Goal: Book appointment/travel/reservation

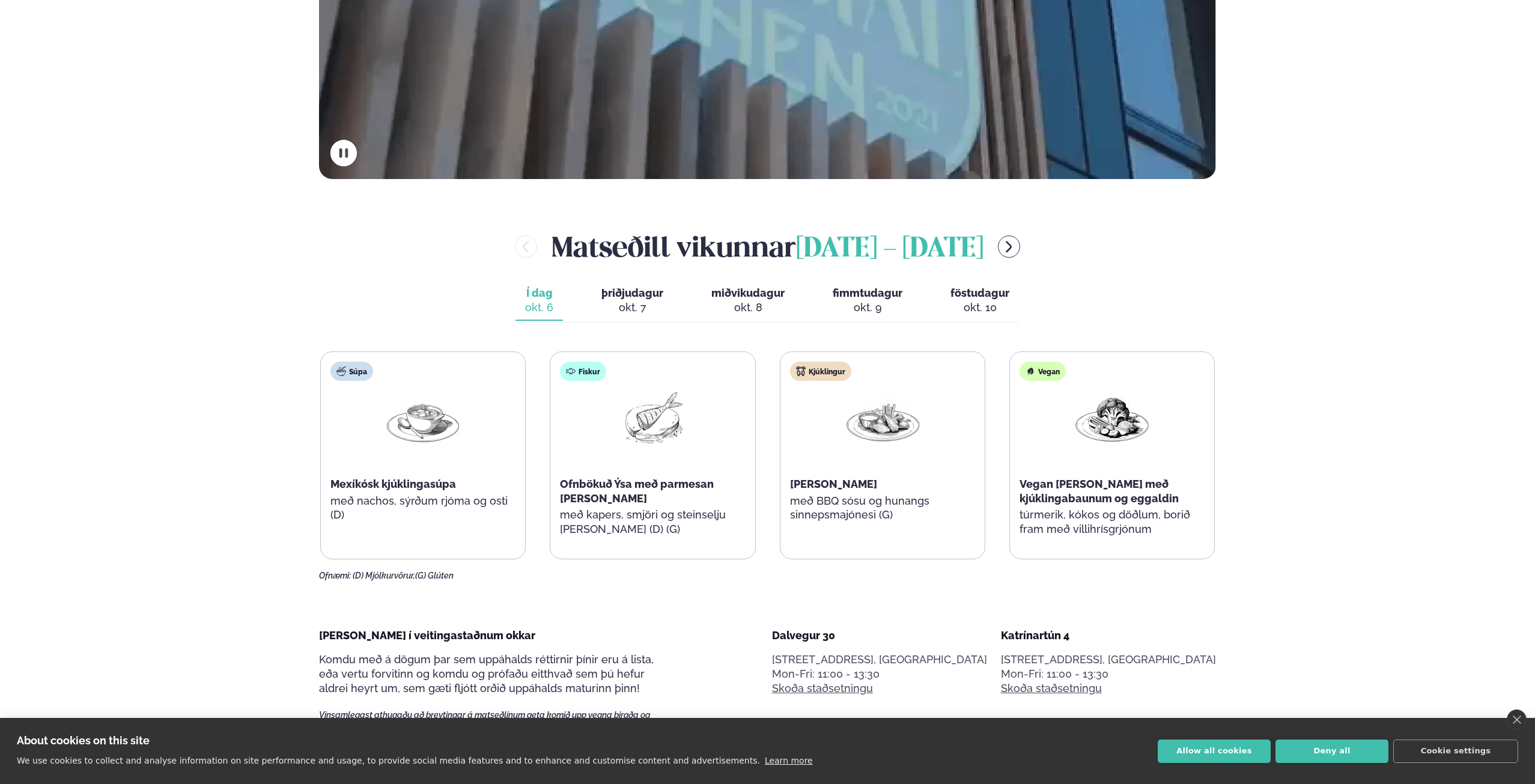
scroll to position [540, 0]
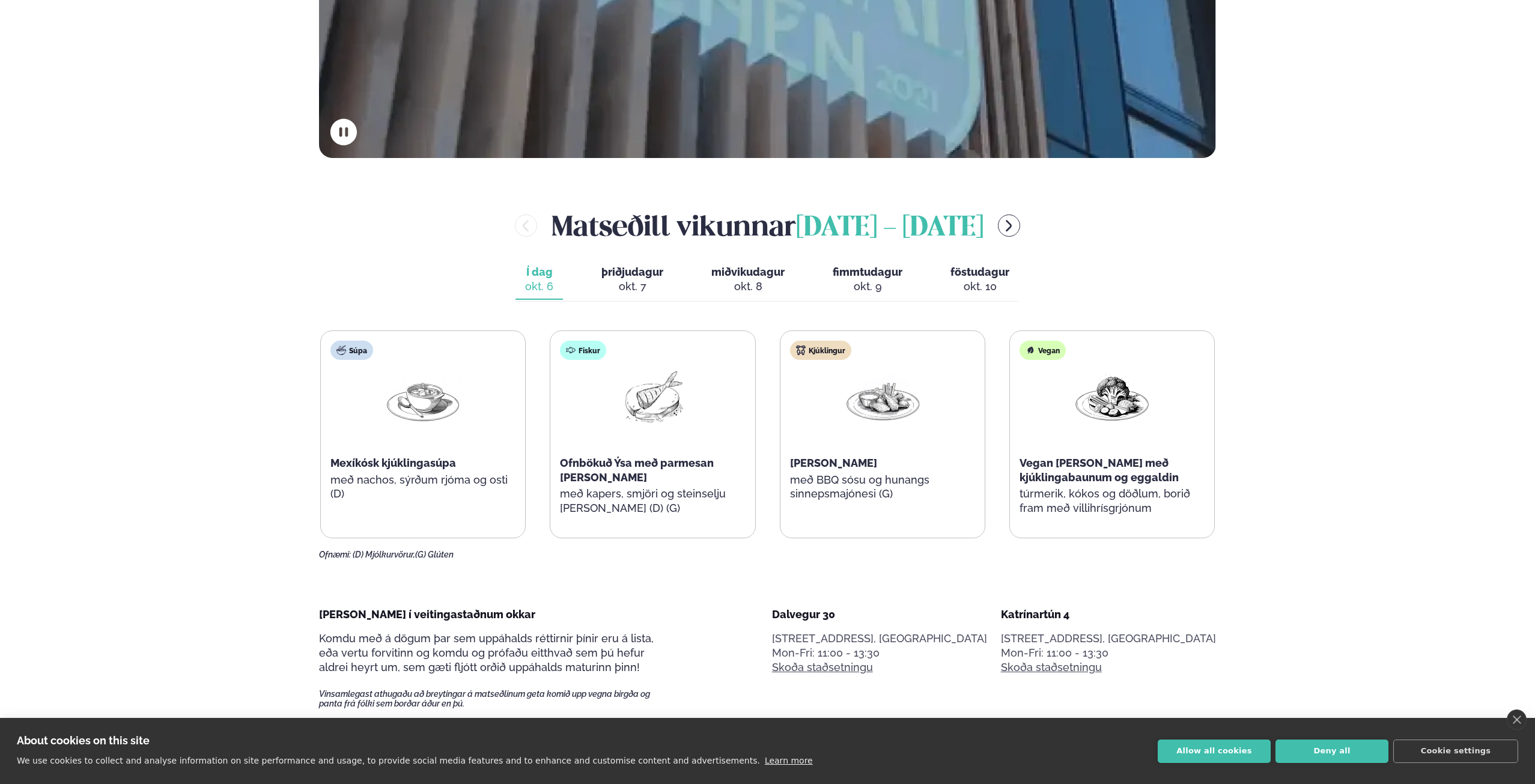
click at [662, 288] on div "okt. 7" at bounding box center [632, 286] width 62 height 14
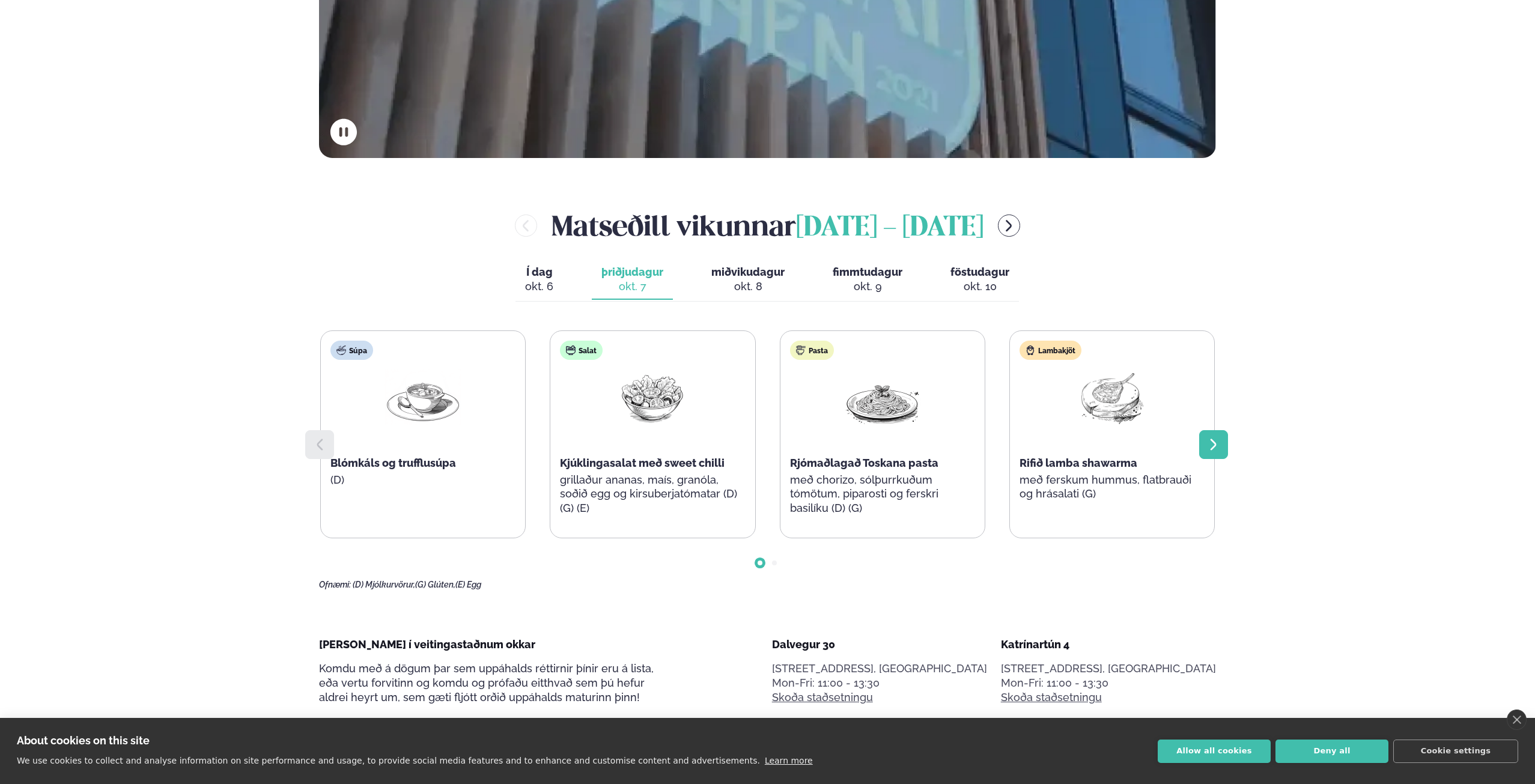
click at [1219, 454] on div at bounding box center [1213, 444] width 29 height 29
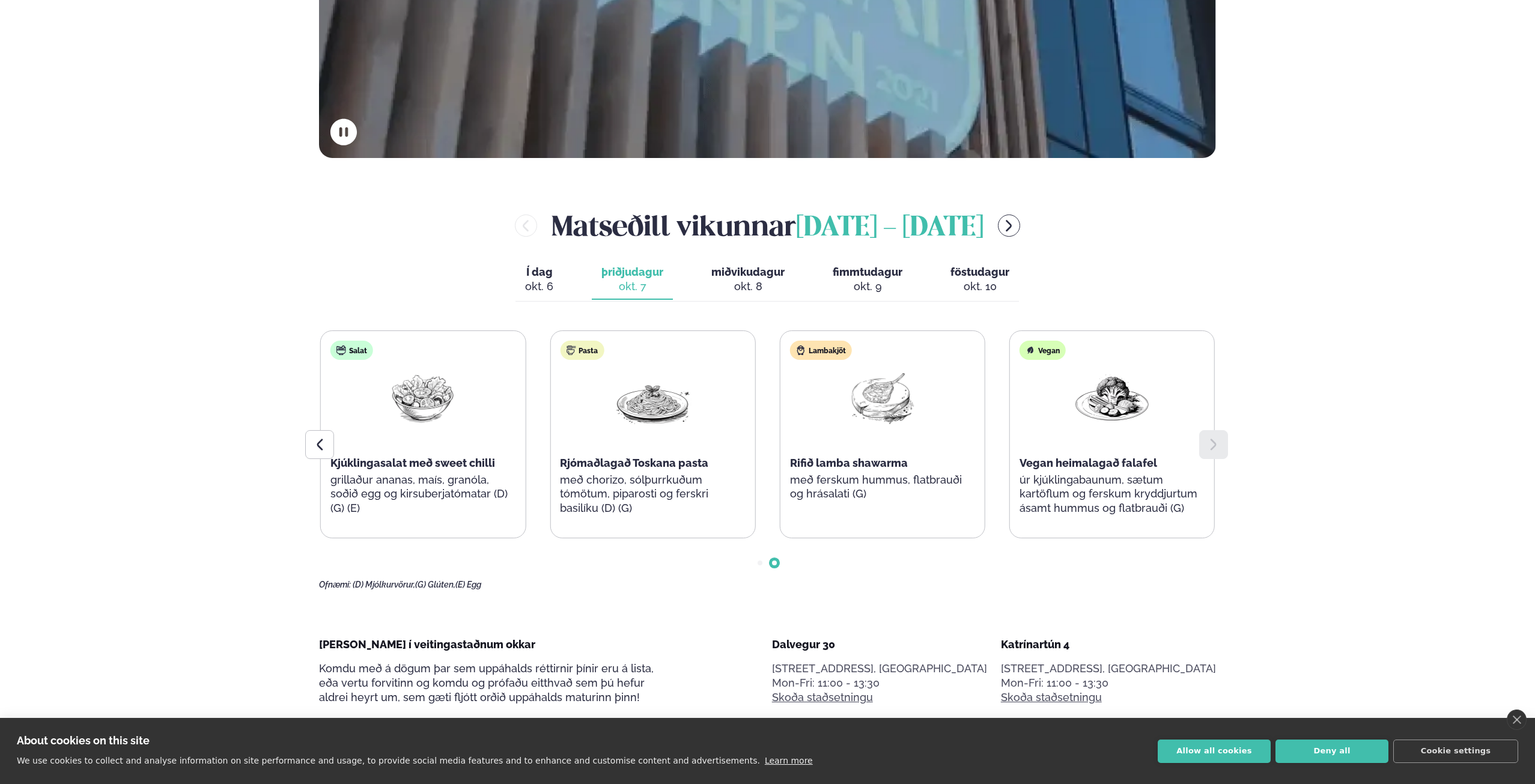
click at [757, 270] on span "miðvikudagur" at bounding box center [748, 271] width 73 height 13
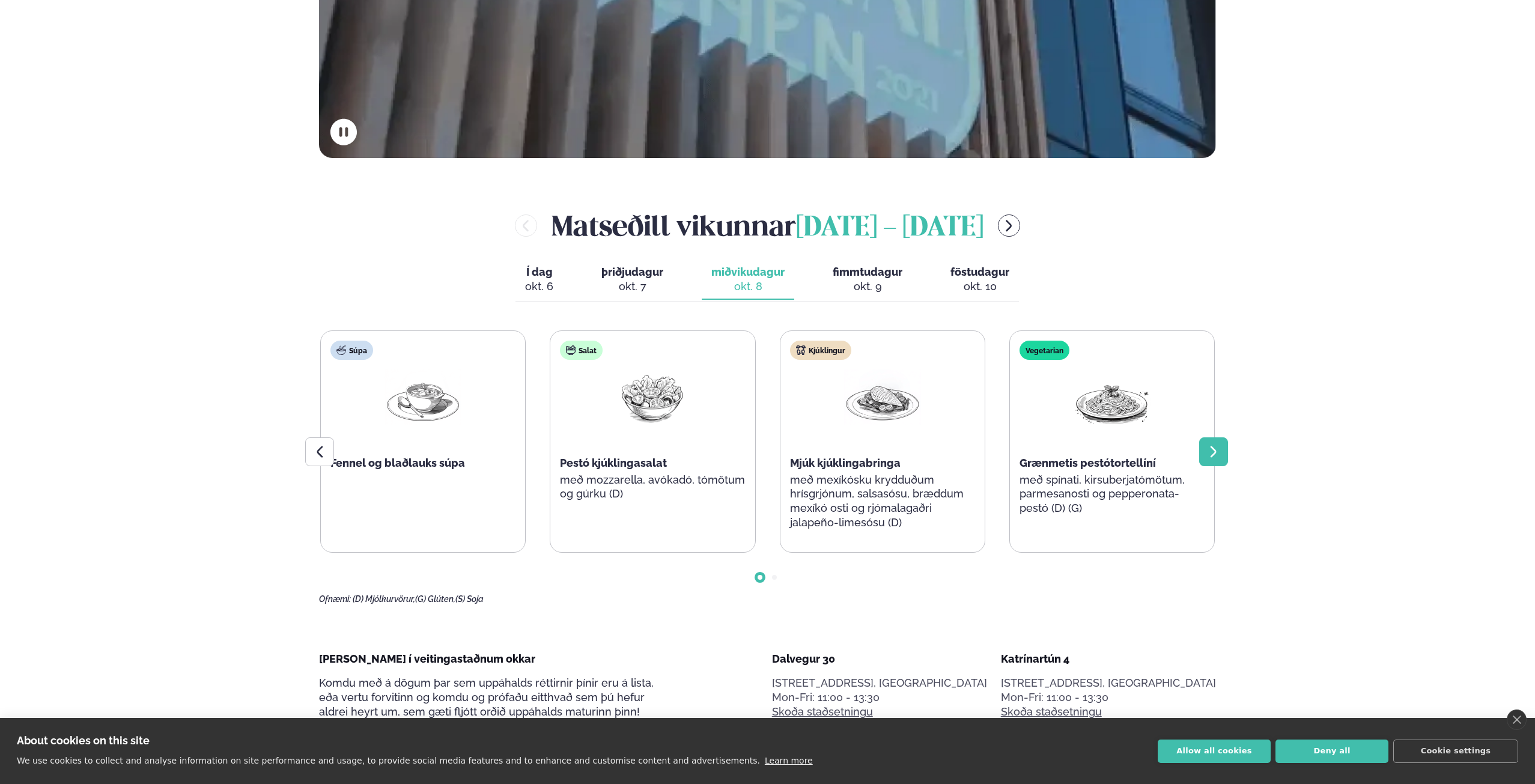
click at [1219, 446] on icon at bounding box center [1213, 451] width 14 height 14
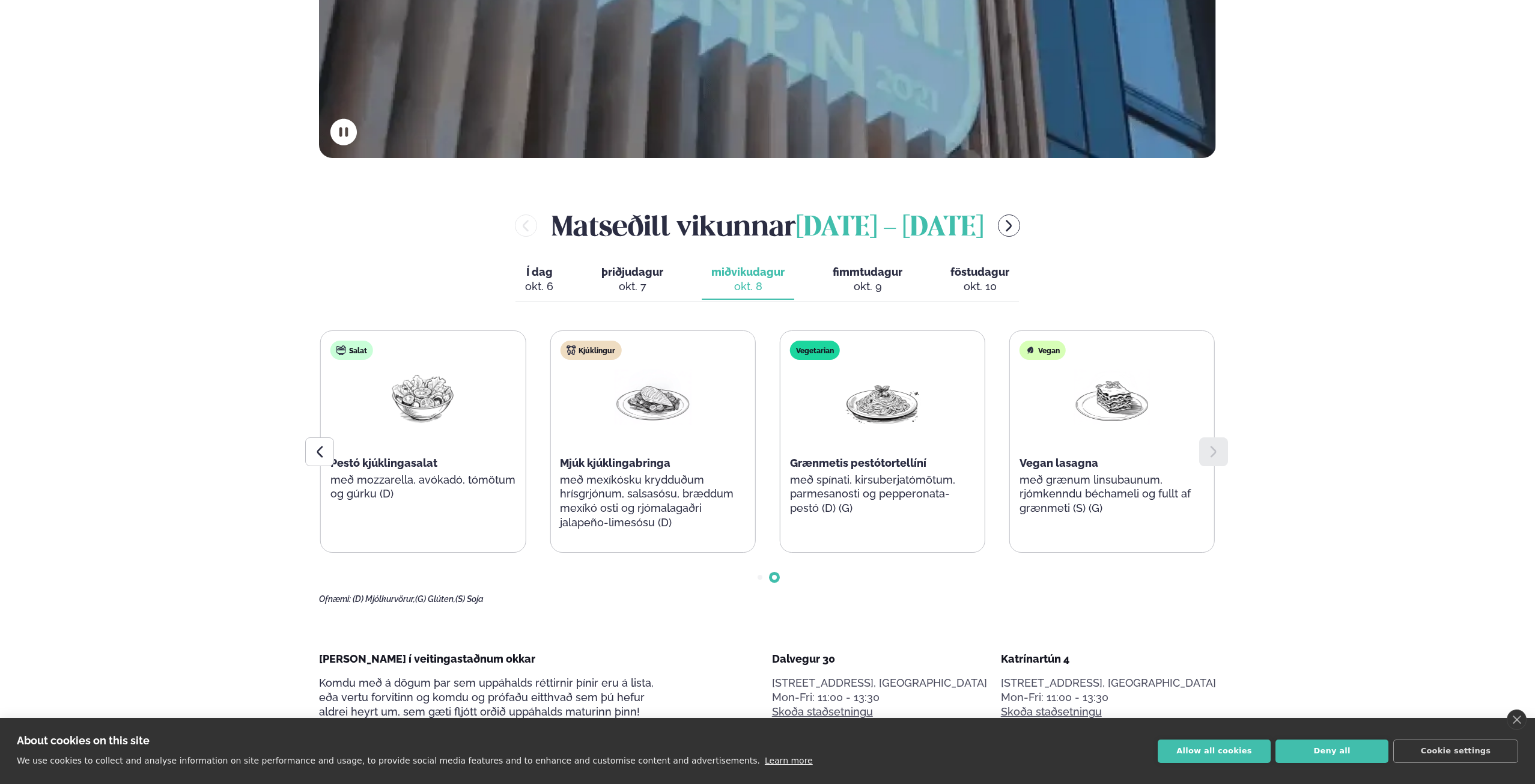
click at [848, 281] on div "okt. 9" at bounding box center [867, 286] width 69 height 14
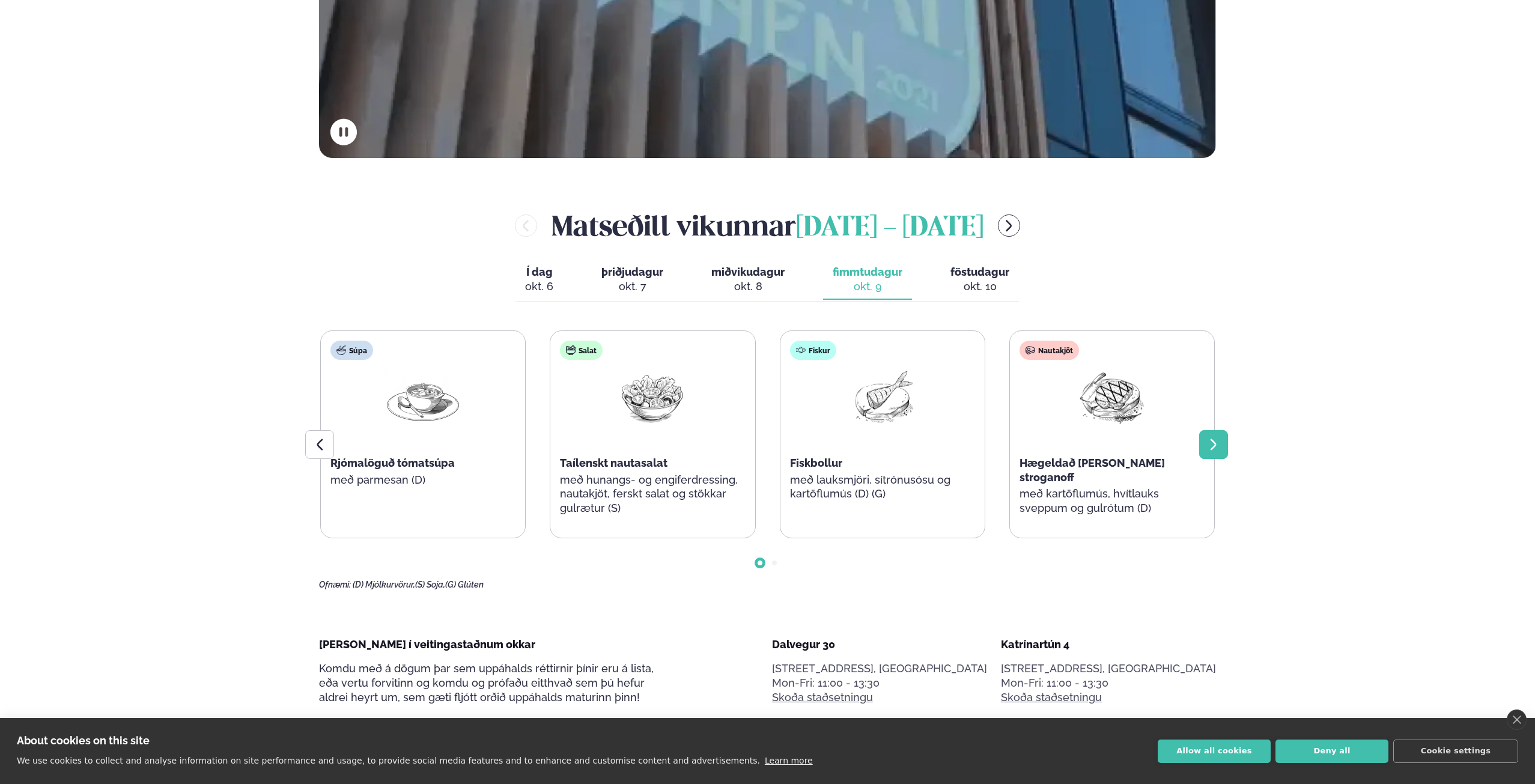
click at [1221, 444] on div at bounding box center [1213, 444] width 29 height 29
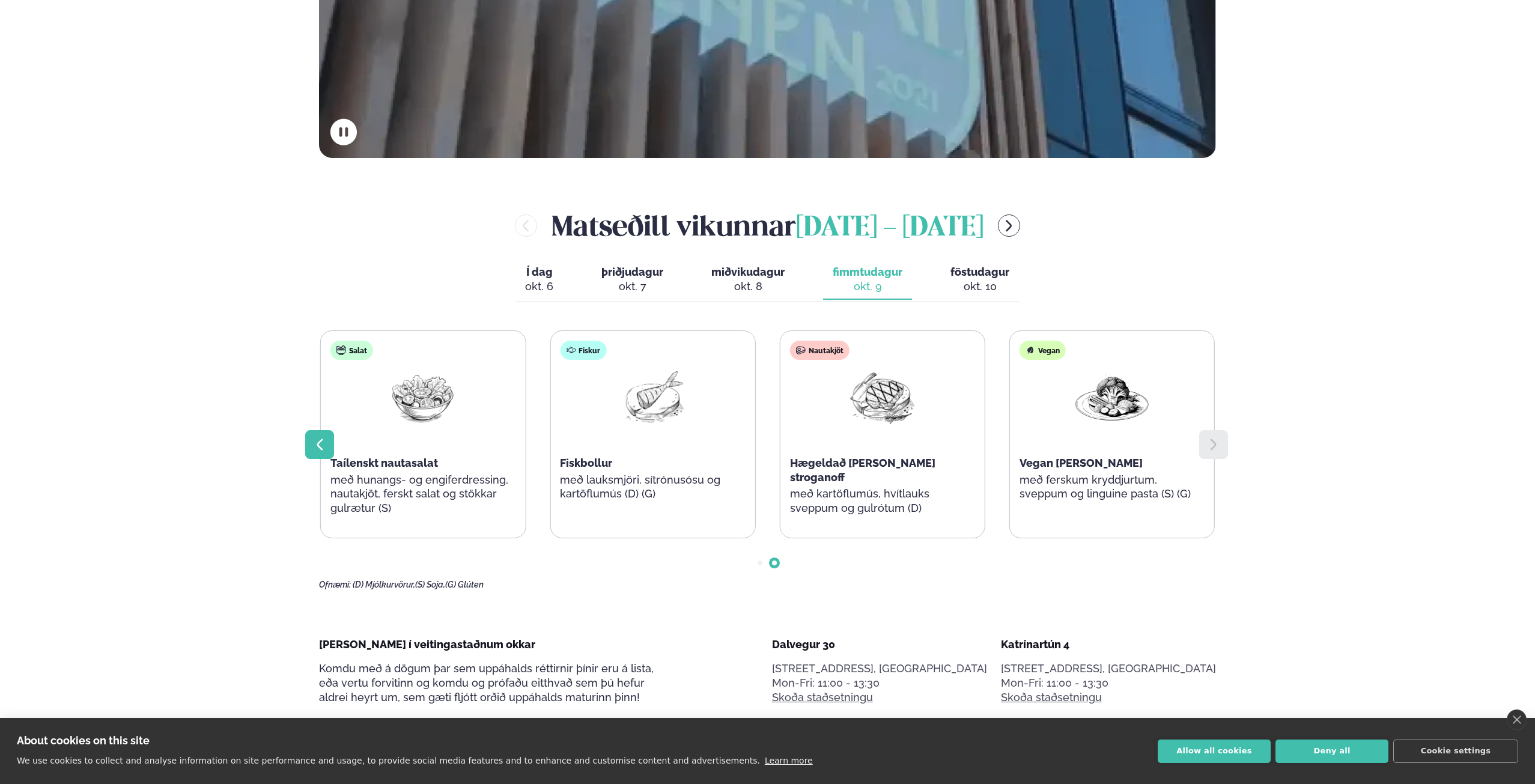
click at [315, 442] on icon at bounding box center [319, 444] width 14 height 14
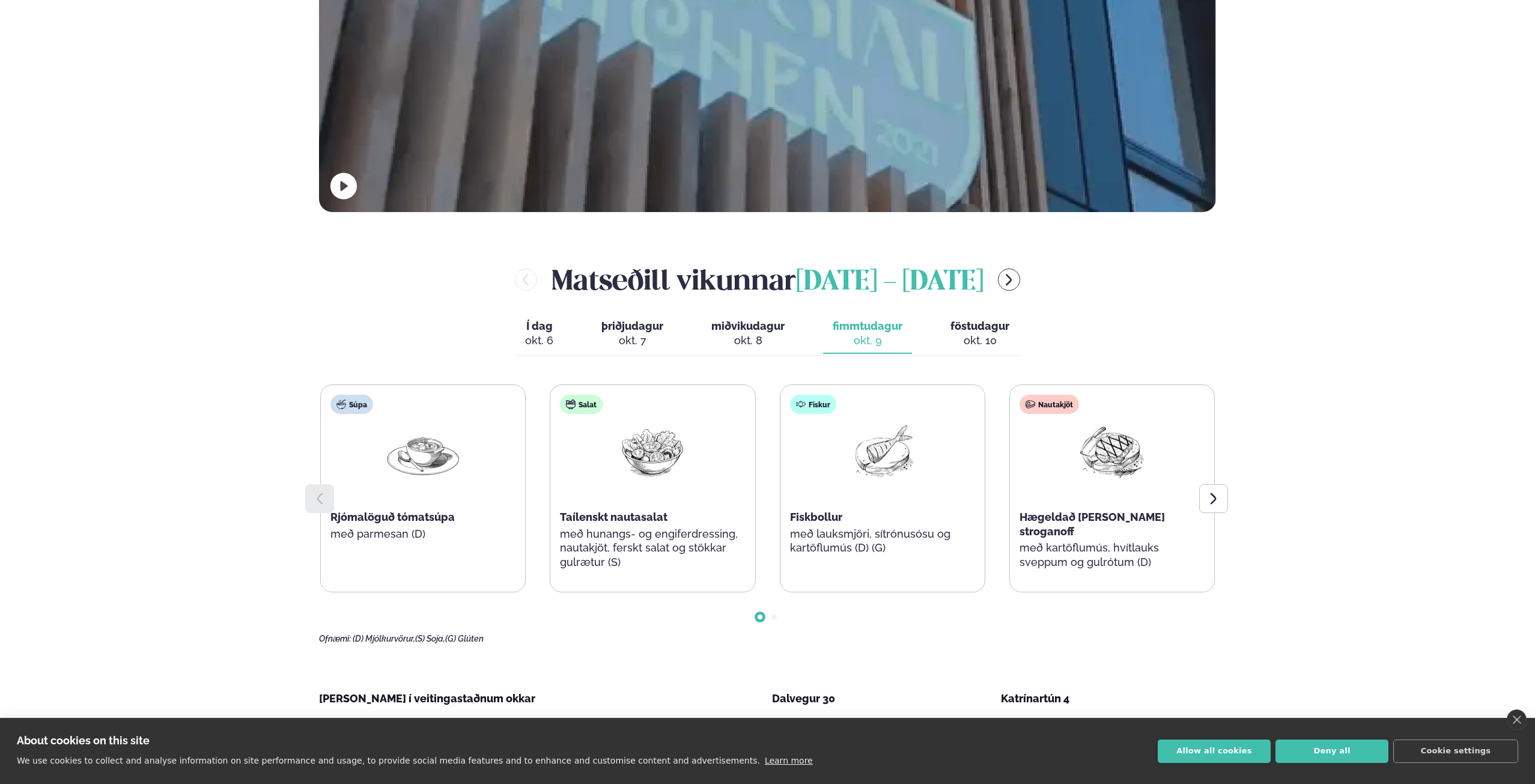
scroll to position [481, 0]
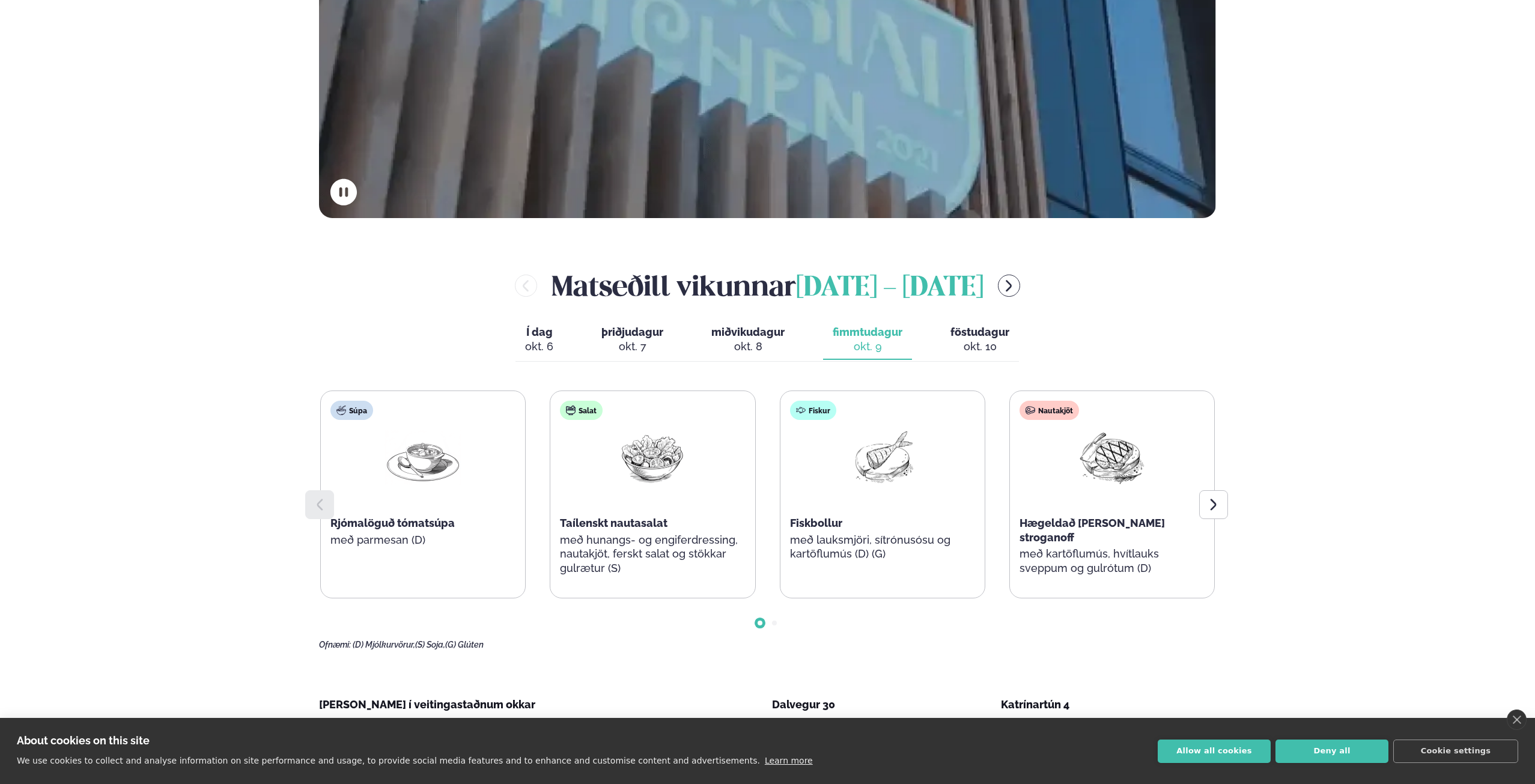
click at [981, 338] on button "föstudagur fös. [DATE]" at bounding box center [979, 340] width 78 height 40
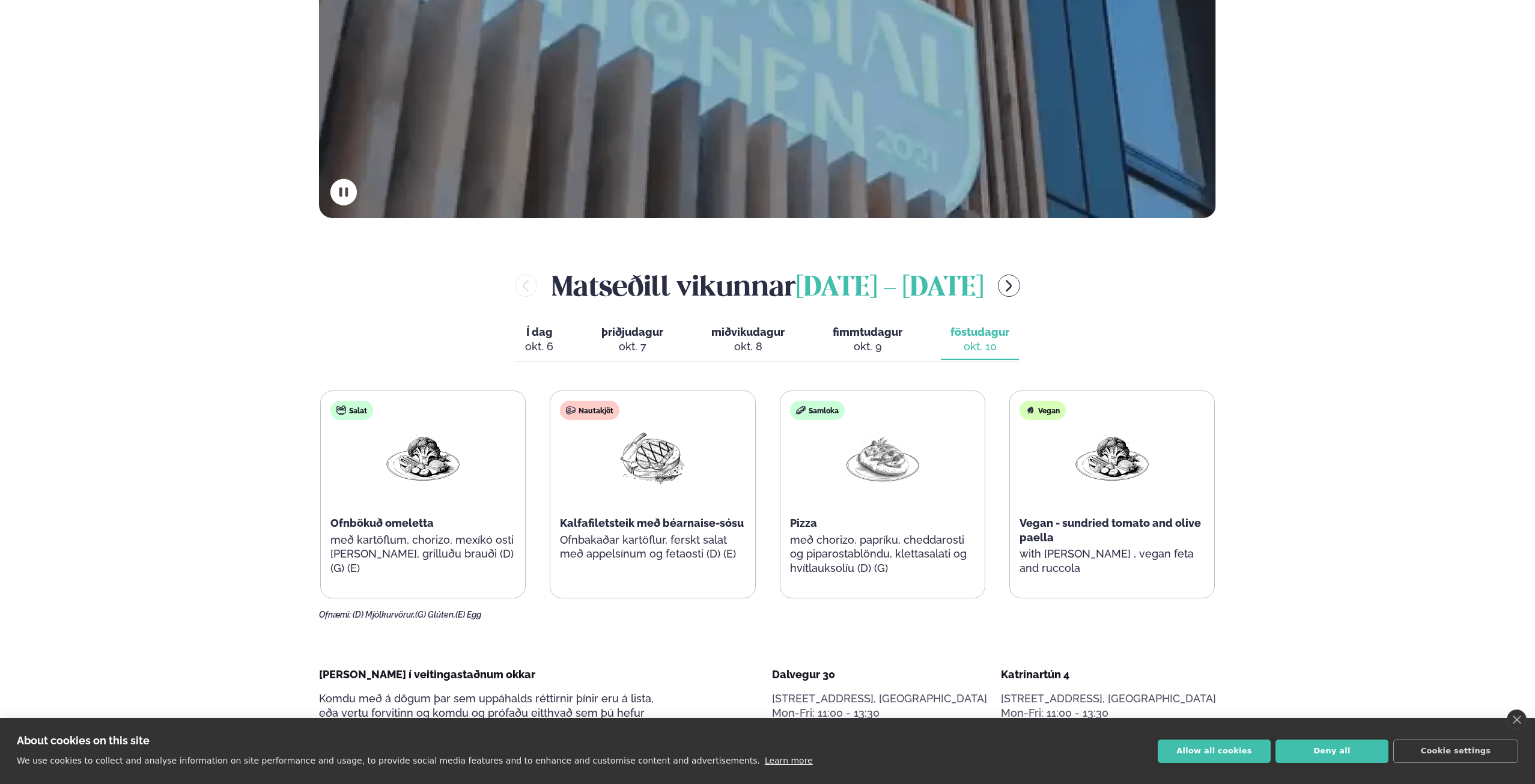
click at [864, 333] on span "fimmtudagur" at bounding box center [867, 331] width 69 height 13
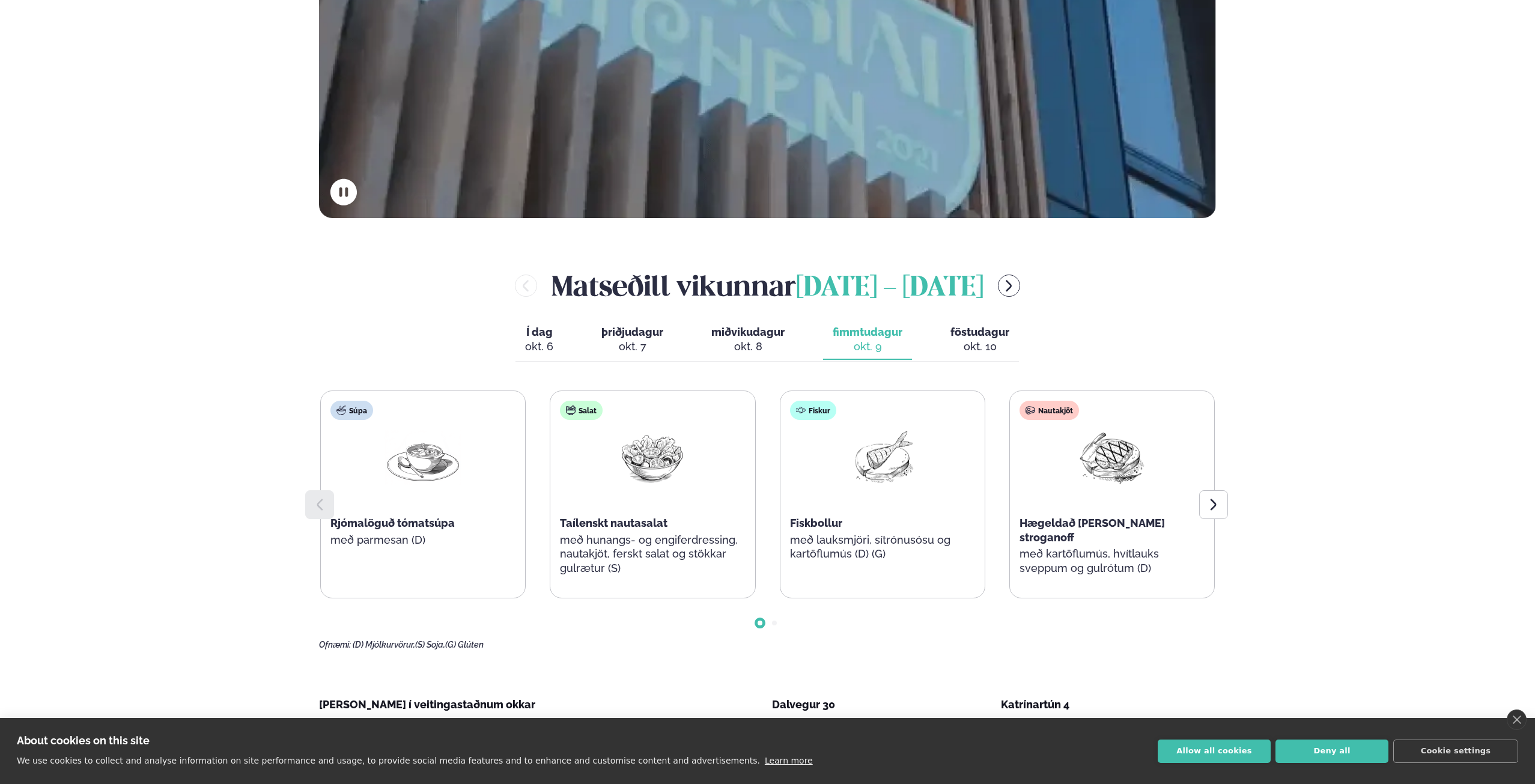
click at [745, 341] on div "okt. 8" at bounding box center [748, 346] width 73 height 14
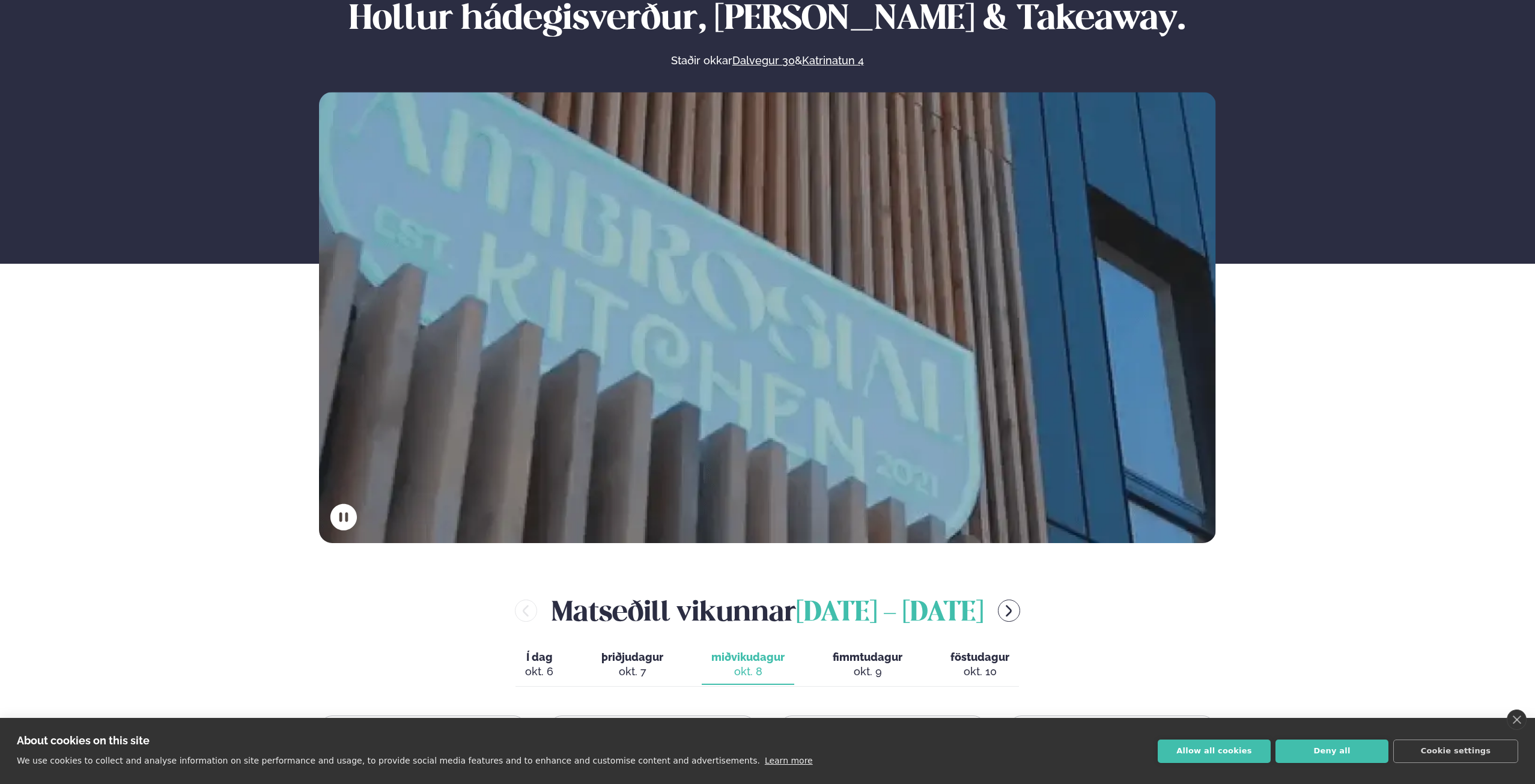
scroll to position [0, 0]
